Goal: Task Accomplishment & Management: Complete application form

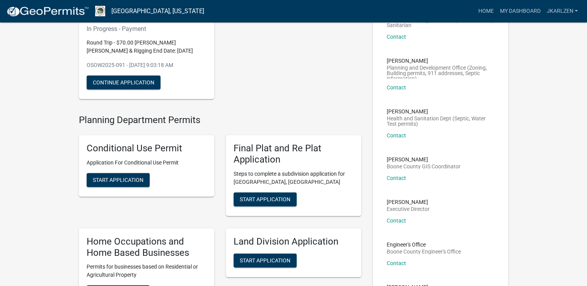
scroll to position [93, 0]
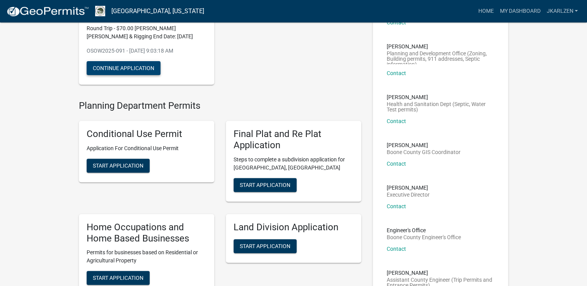
click at [134, 75] on button "Continue Application" at bounding box center [124, 68] width 74 height 14
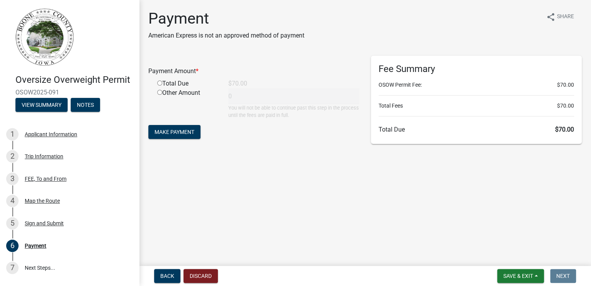
click at [162, 85] on input "radio" at bounding box center [159, 82] width 5 height 5
radio input "true"
type input "70"
click at [189, 135] on span "Make Payment" at bounding box center [175, 132] width 40 height 6
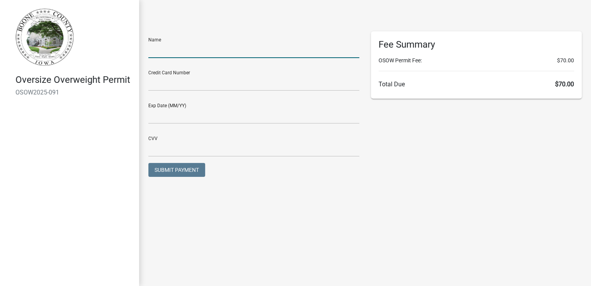
click at [194, 58] on input "text" at bounding box center [253, 50] width 211 height 16
type input "[PERSON_NAME]"
type input "01/27"
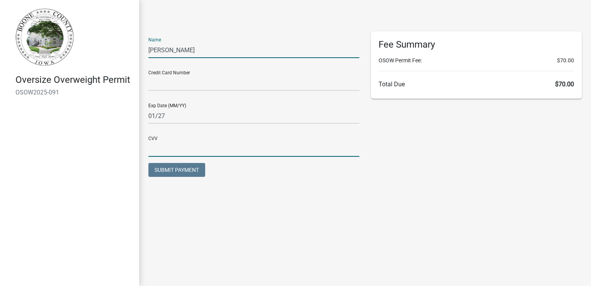
type input "602"
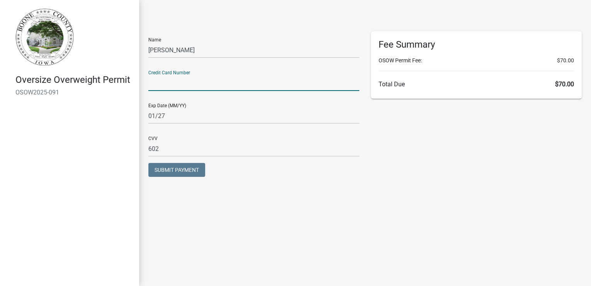
click at [233, 91] on input "text" at bounding box center [253, 83] width 211 height 16
click at [239, 91] on input "[CREDIT_CARD_NUMBER]" at bounding box center [253, 83] width 211 height 16
type input "[CREDIT_CARD_NUMBER]"
click at [193, 173] on span "Submit Payment" at bounding box center [177, 170] width 44 height 6
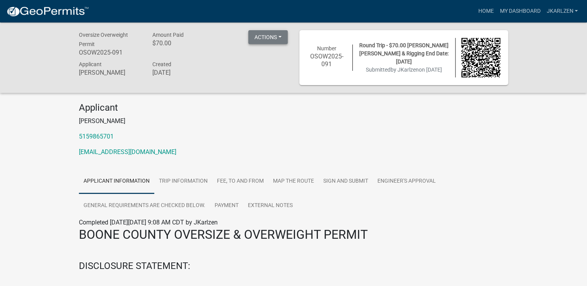
click at [278, 37] on button "Actions" at bounding box center [267, 37] width 39 height 14
click at [270, 88] on link "Printer Friendly" at bounding box center [279, 79] width 62 height 19
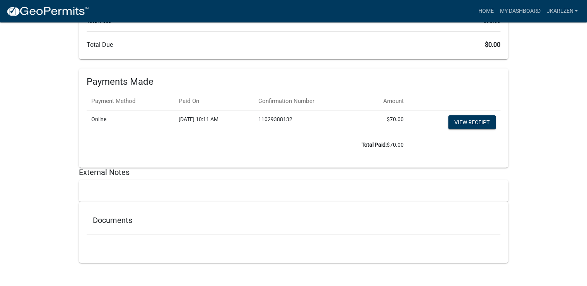
scroll to position [3664, 0]
click at [471, 115] on link "View receipt" at bounding box center [472, 122] width 48 height 14
